Goal: Check status: Check status

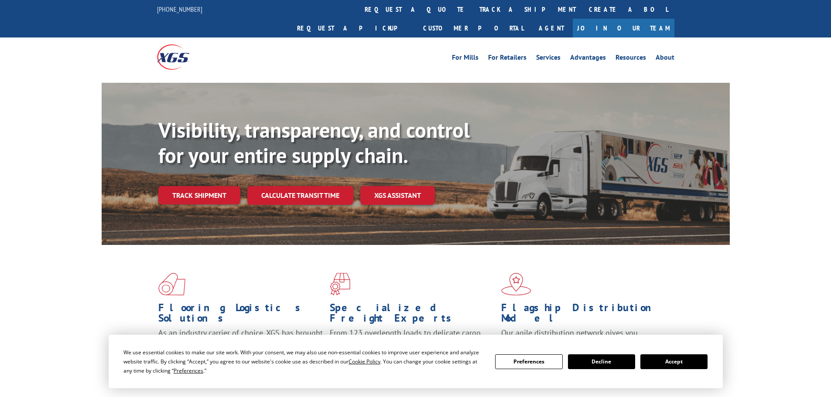
click at [685, 360] on button "Accept" at bounding box center [673, 362] width 67 height 15
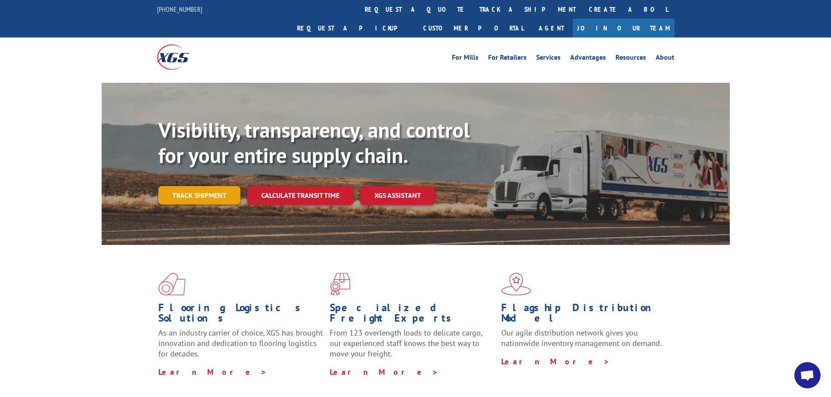
click at [211, 186] on link "Track shipment" at bounding box center [199, 195] width 82 height 18
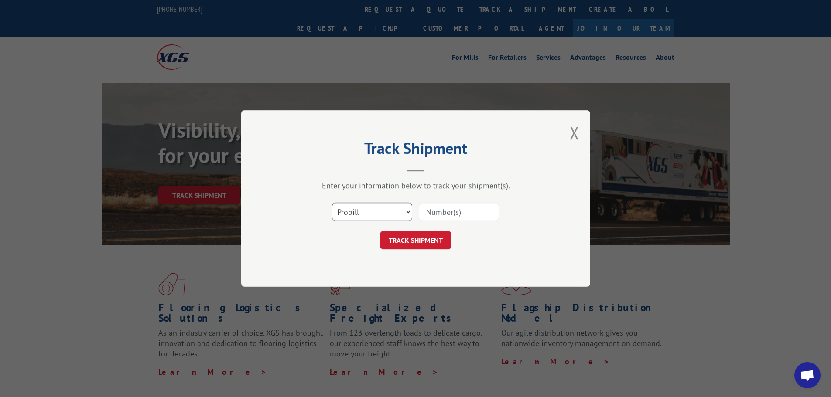
click at [407, 216] on select "Select category... Probill BOL PO" at bounding box center [372, 212] width 80 height 18
select select "bol"
click at [332, 203] on select "Select category... Probill BOL PO" at bounding box center [372, 212] width 80 height 18
paste input "5403997"
type input "5403997"
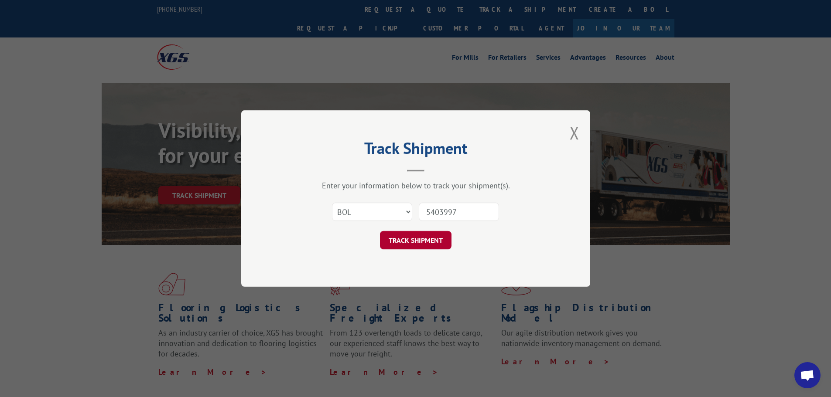
click at [406, 241] on button "TRACK SHIPMENT" at bounding box center [416, 240] width 72 height 18
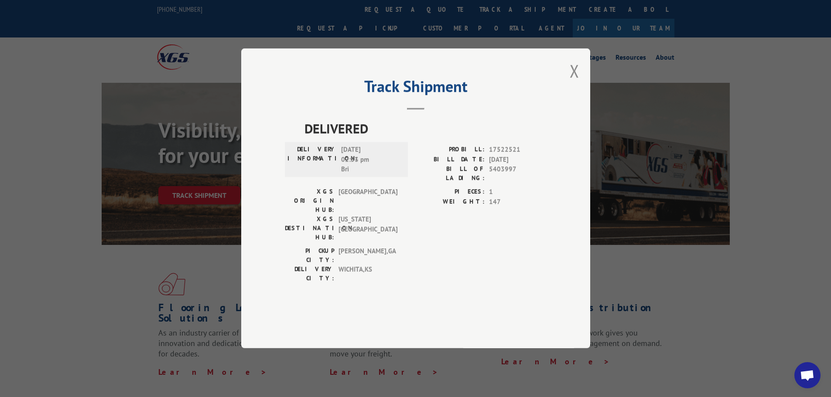
click at [575, 82] on button "Close modal" at bounding box center [574, 70] width 10 height 23
